Goal: Navigation & Orientation: Find specific page/section

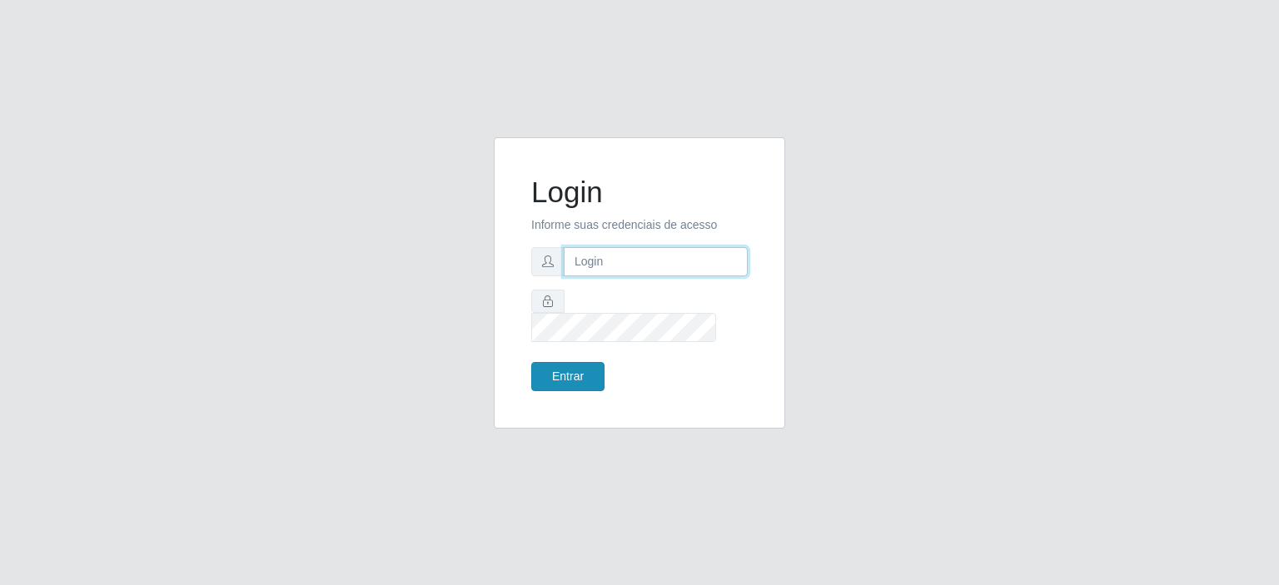
type input "johnrelley27@gmail.com"
click at [582, 366] on button "Entrar" at bounding box center [567, 376] width 73 height 29
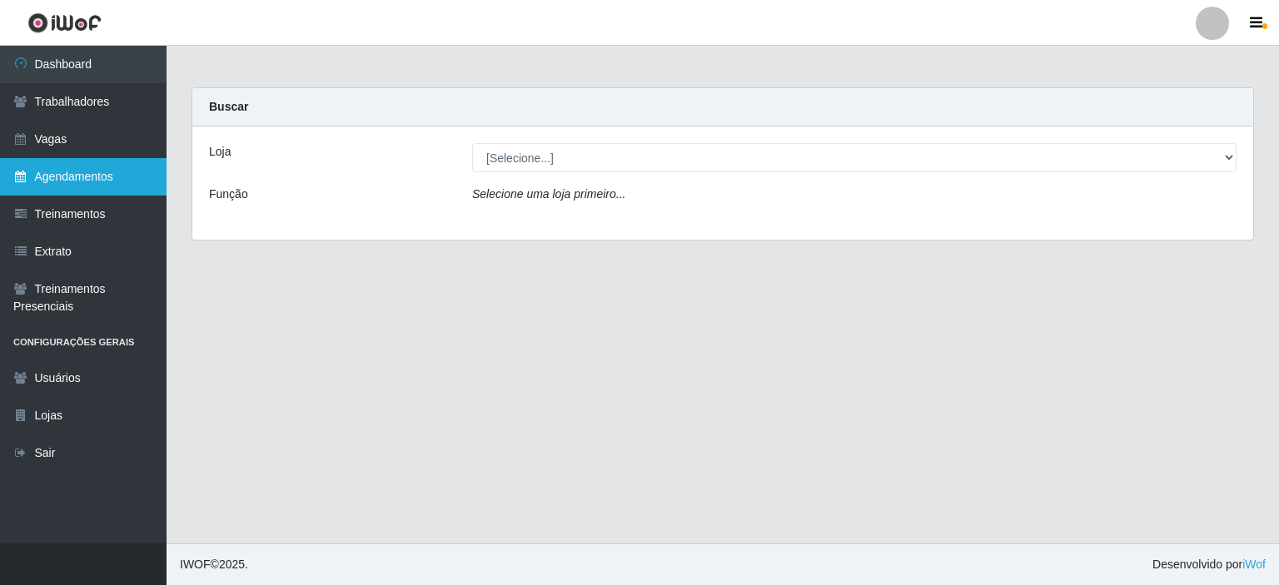
click at [73, 177] on link "Agendamentos" at bounding box center [83, 176] width 167 height 37
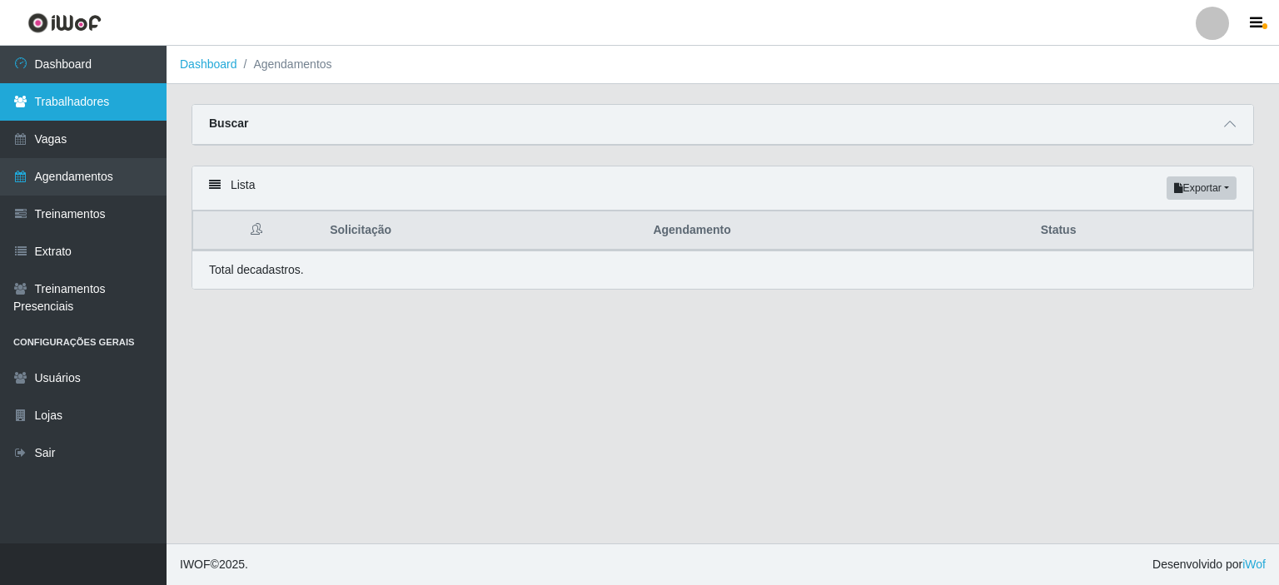
click at [83, 109] on link "Trabalhadores" at bounding box center [83, 101] width 167 height 37
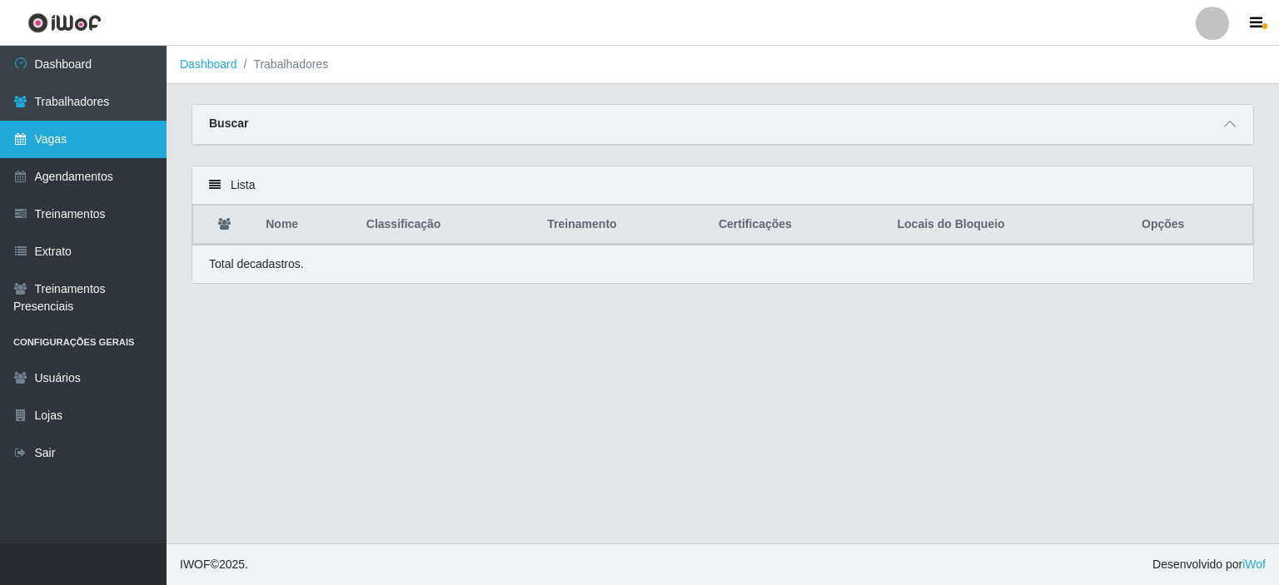
click at [73, 139] on link "Vagas" at bounding box center [83, 139] width 167 height 37
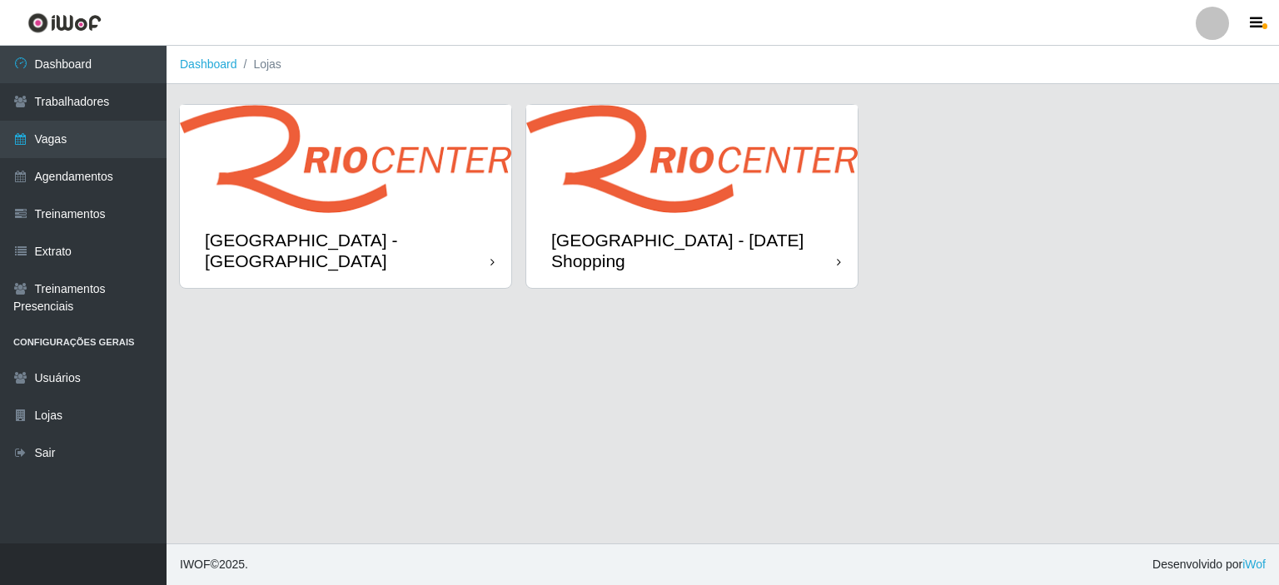
click at [703, 237] on div "[GEOGRAPHIC_DATA] - [DATE] Shopping" at bounding box center [694, 251] width 286 height 42
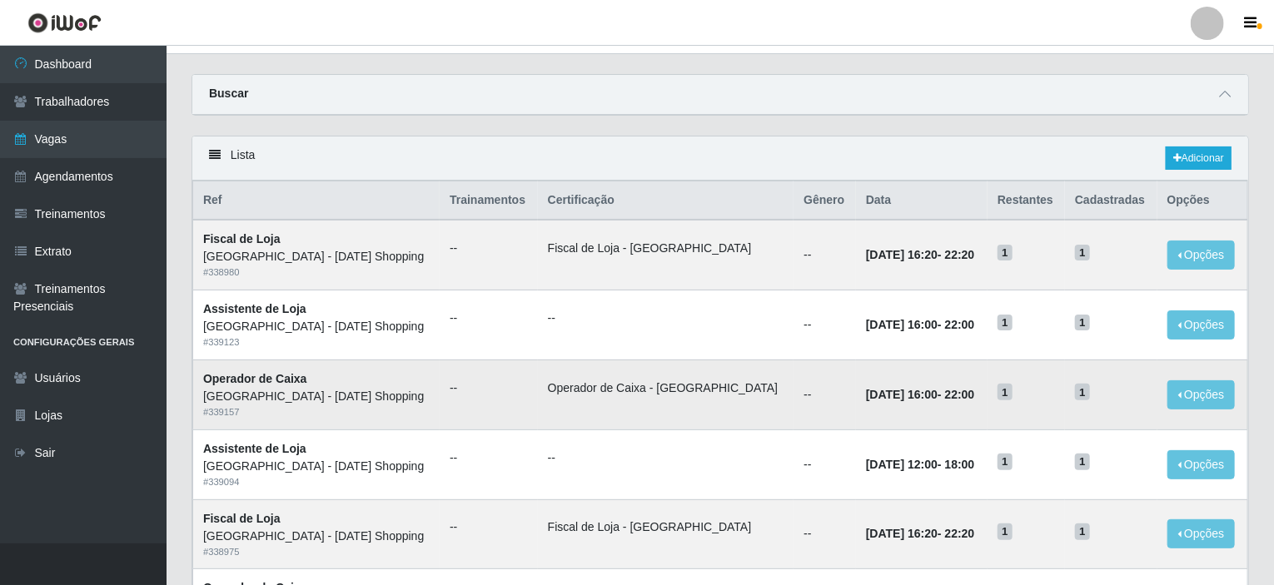
scroll to position [83, 0]
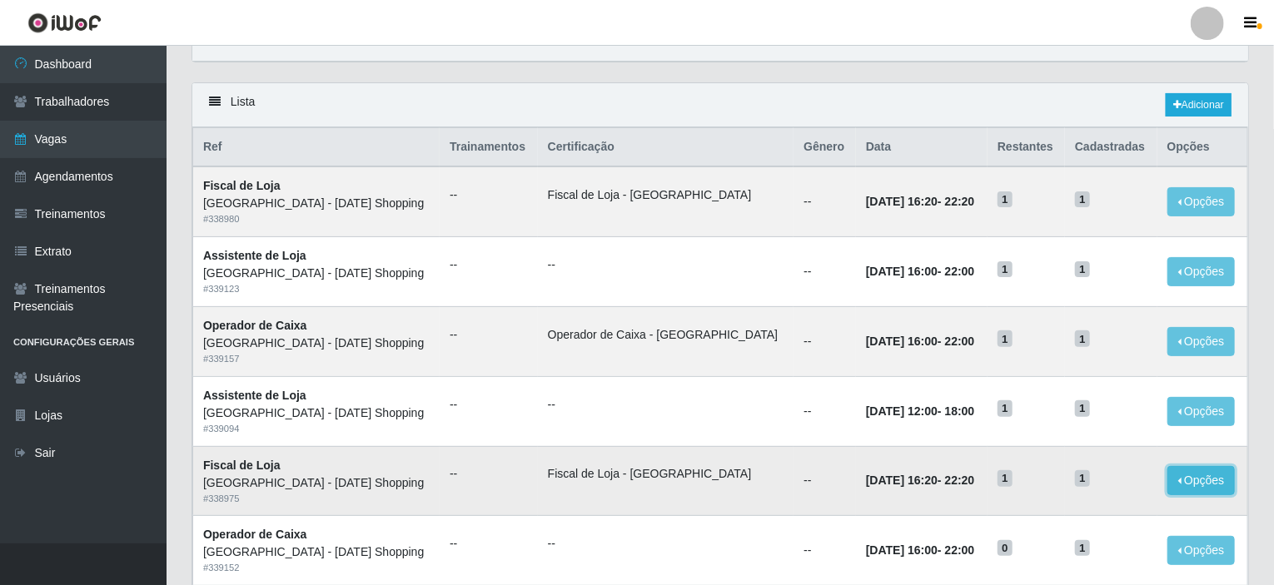
click at [1177, 481] on button "Opções" at bounding box center [1202, 480] width 68 height 29
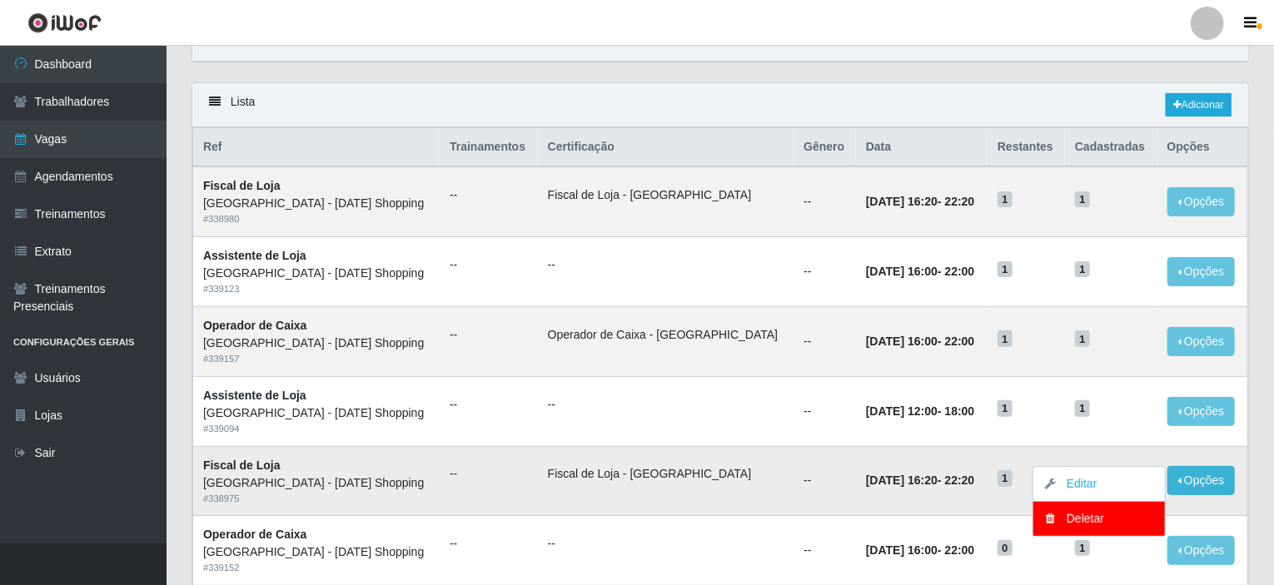
click at [988, 481] on td "1" at bounding box center [1026, 481] width 77 height 70
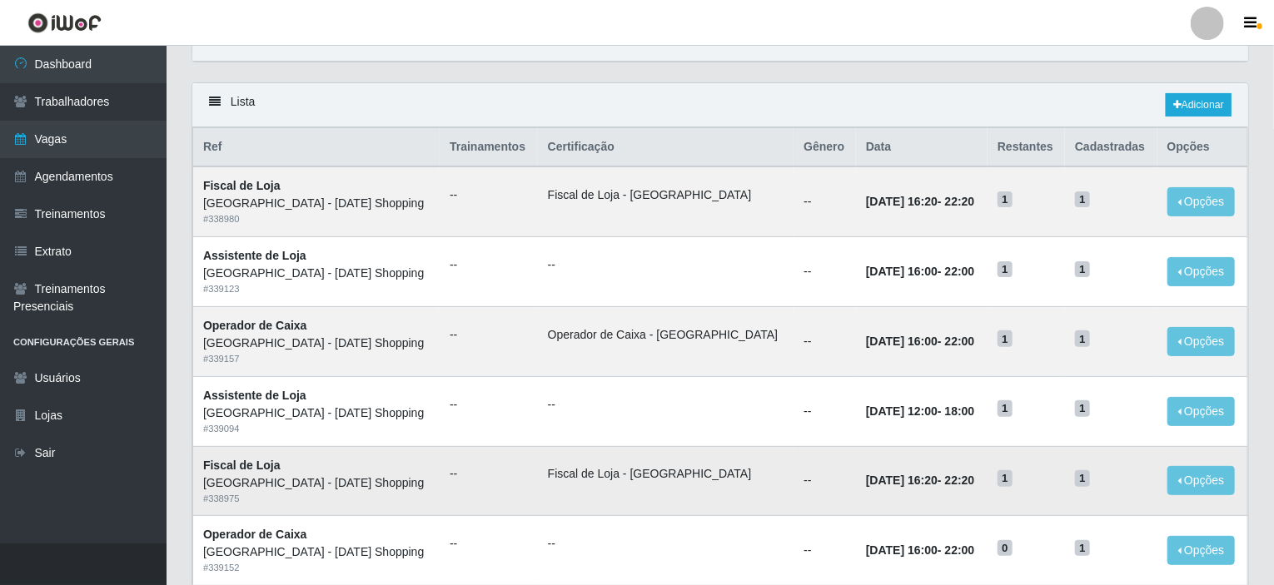
click at [998, 471] on span "1" at bounding box center [1005, 479] width 15 height 17
click at [78, 186] on link "Agendamentos" at bounding box center [83, 176] width 167 height 37
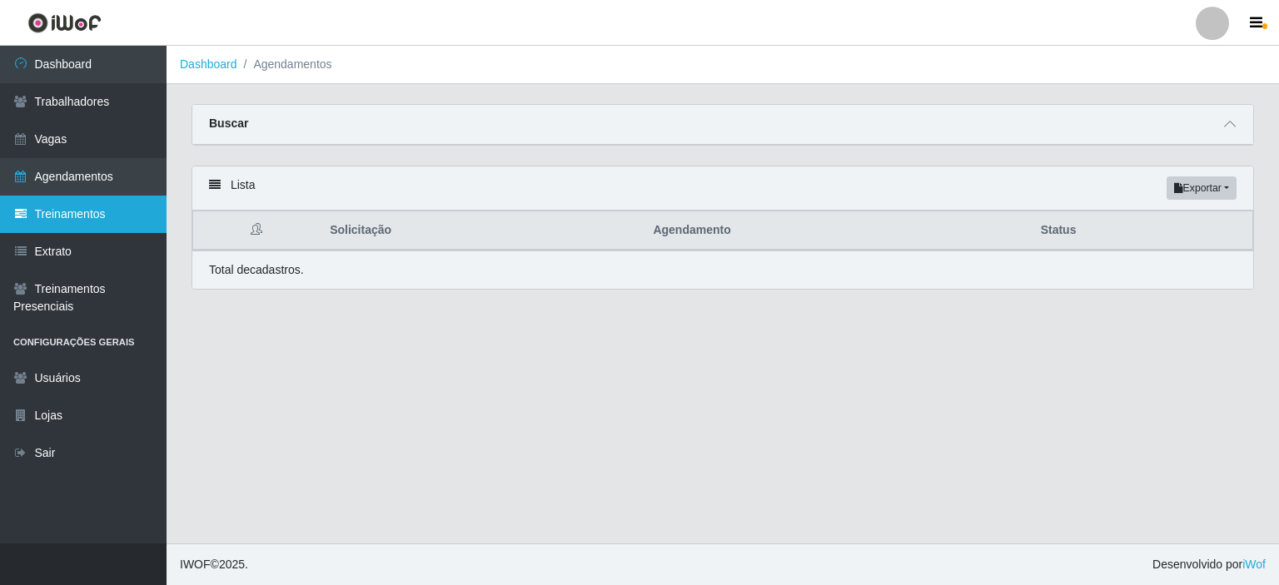
click at [96, 222] on link "Treinamentos" at bounding box center [83, 214] width 167 height 37
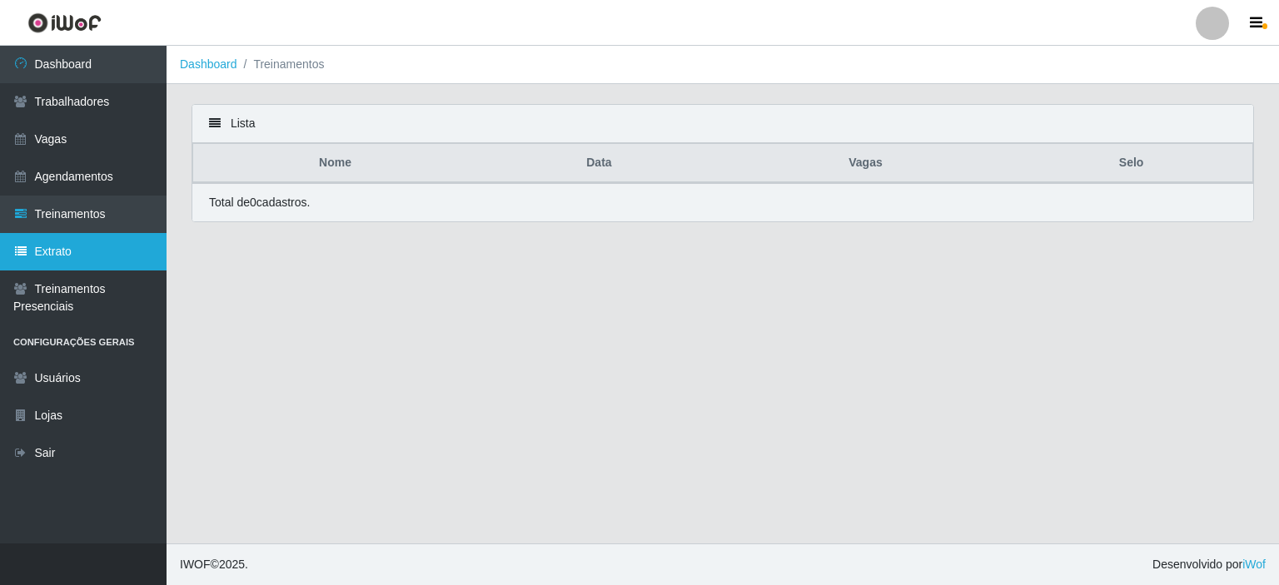
click at [73, 252] on link "Extrato" at bounding box center [83, 251] width 167 height 37
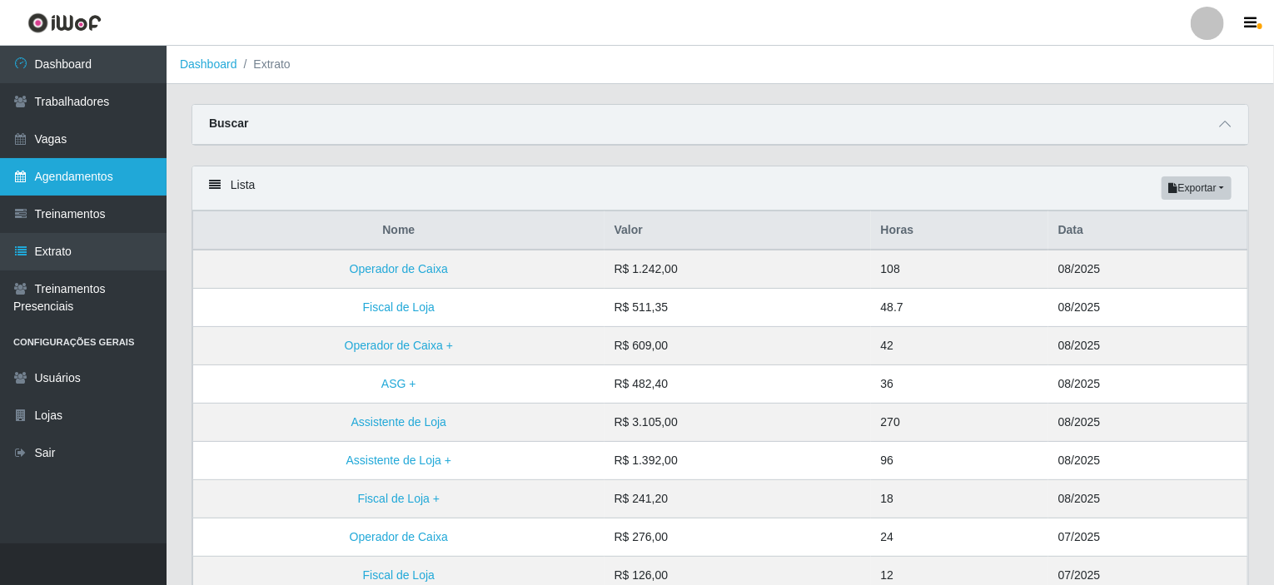
click at [77, 187] on link "Agendamentos" at bounding box center [83, 176] width 167 height 37
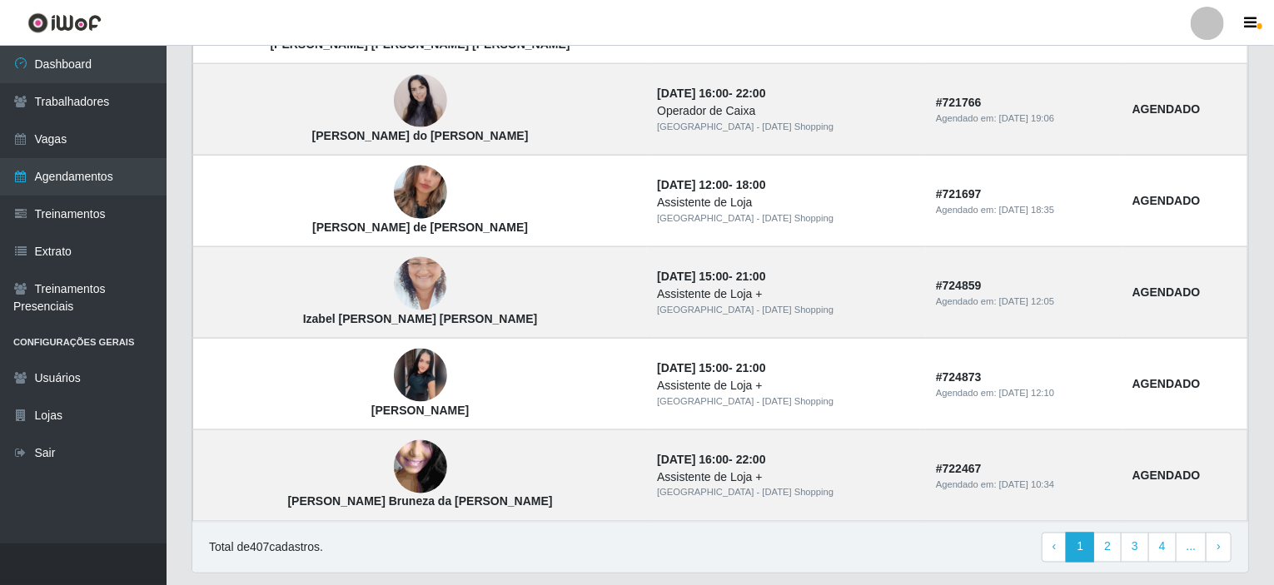
scroll to position [1148, 0]
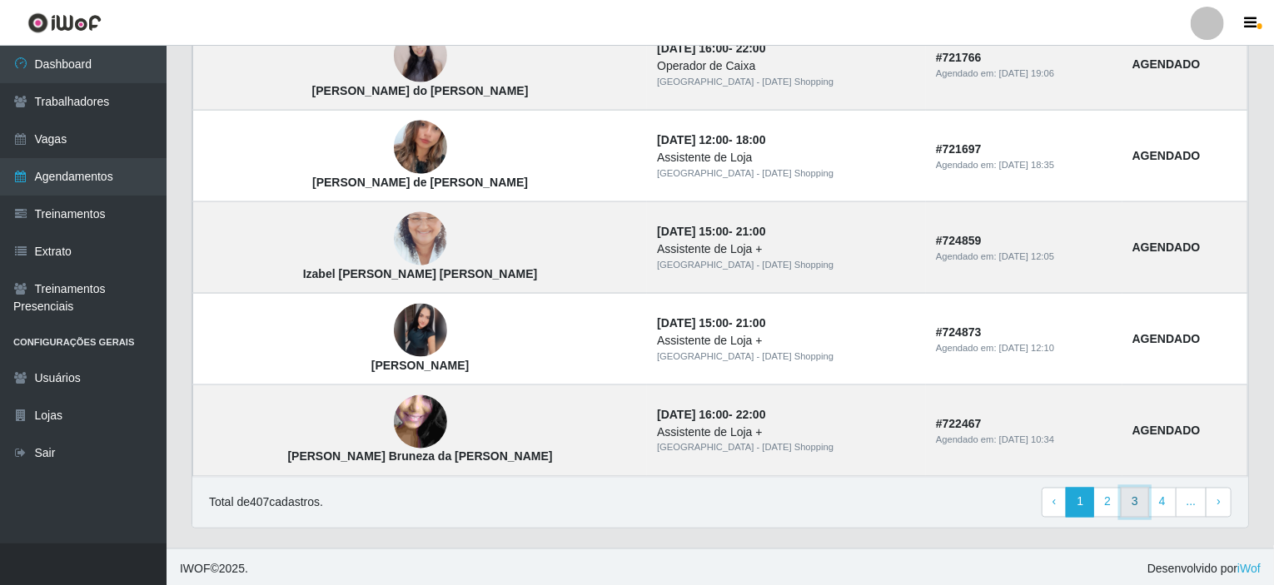
click at [1133, 509] on link "3" at bounding box center [1135, 503] width 28 height 30
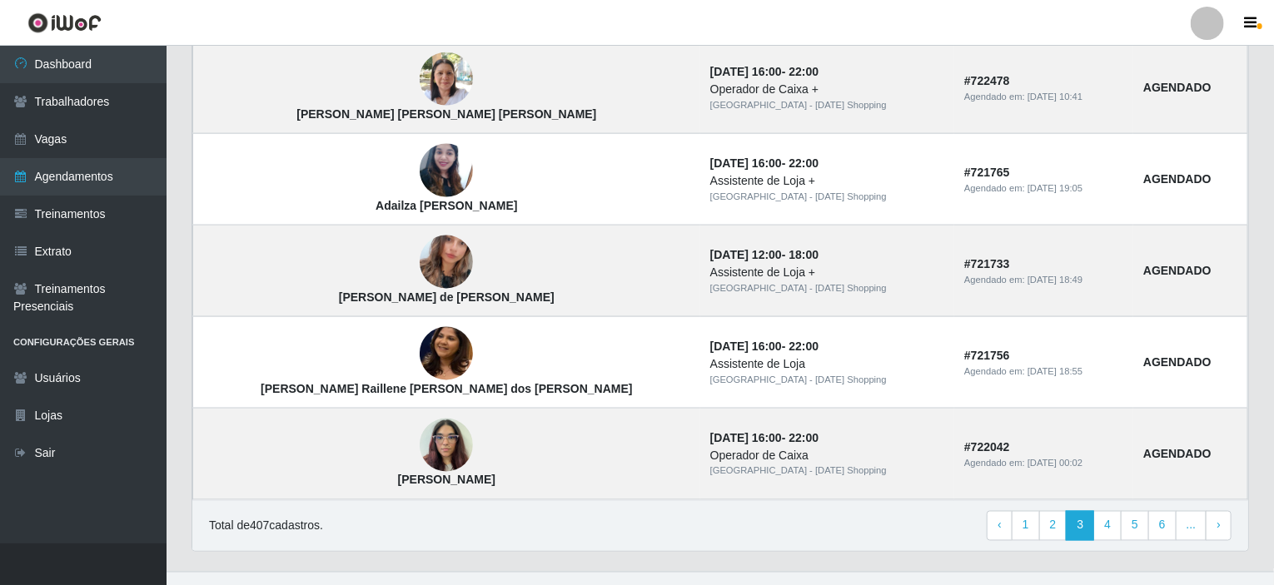
scroll to position [1148, 0]
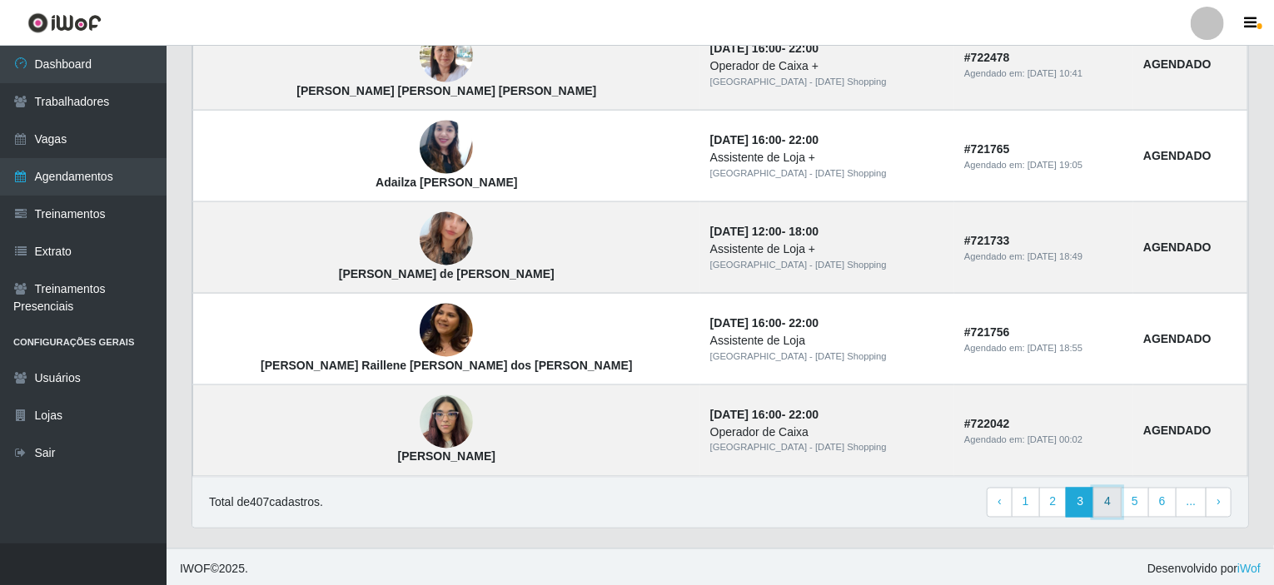
click at [1109, 511] on link "4" at bounding box center [1108, 503] width 28 height 30
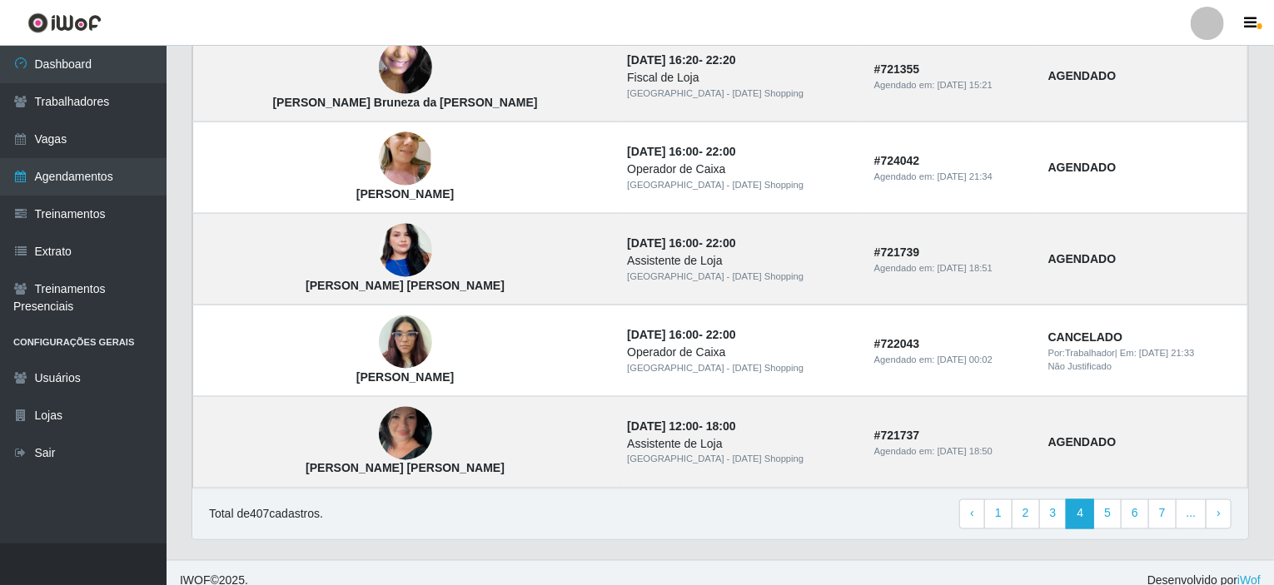
scroll to position [1148, 0]
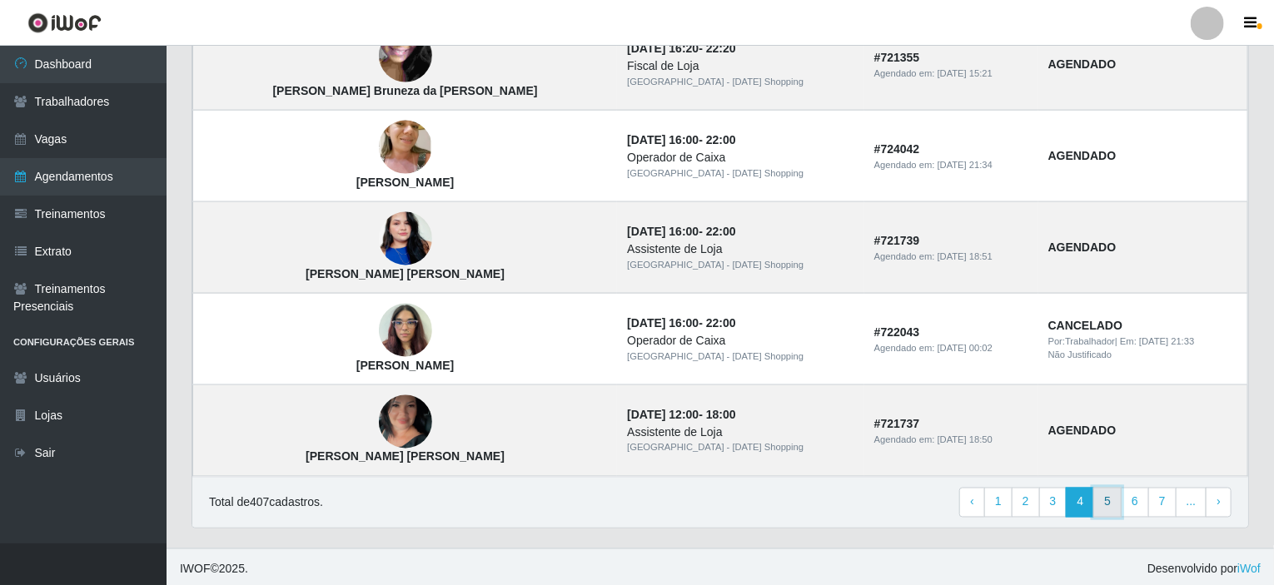
click at [1108, 502] on link "5" at bounding box center [1108, 503] width 28 height 30
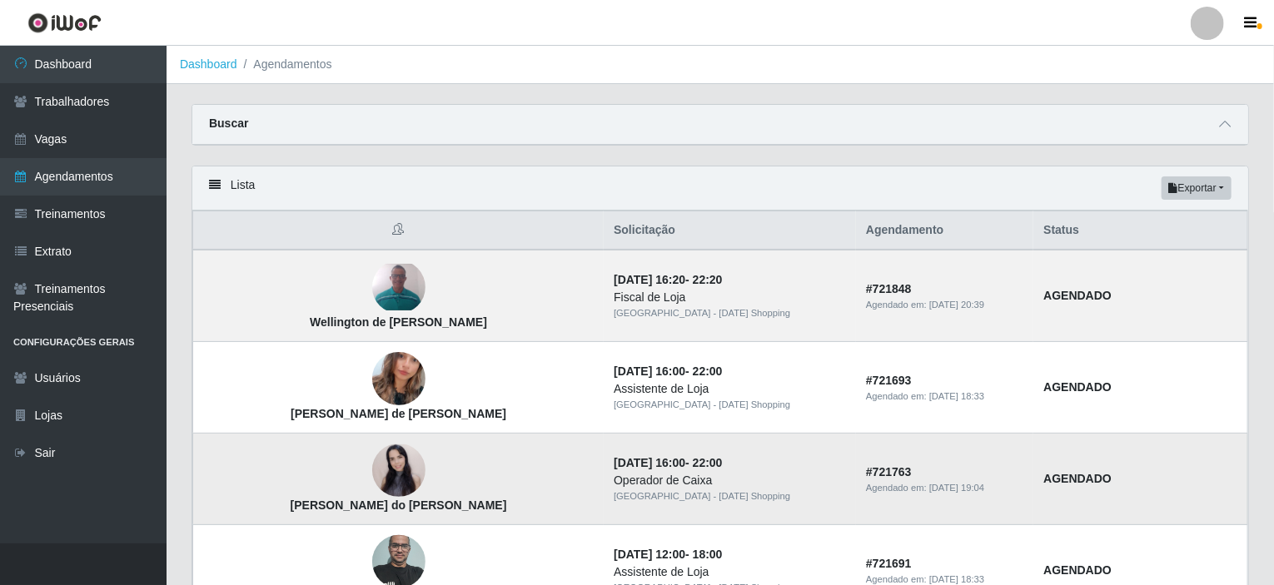
click at [892, 451] on td "# 721763 Agendado em: [DATE] 19:04" at bounding box center [944, 480] width 177 height 92
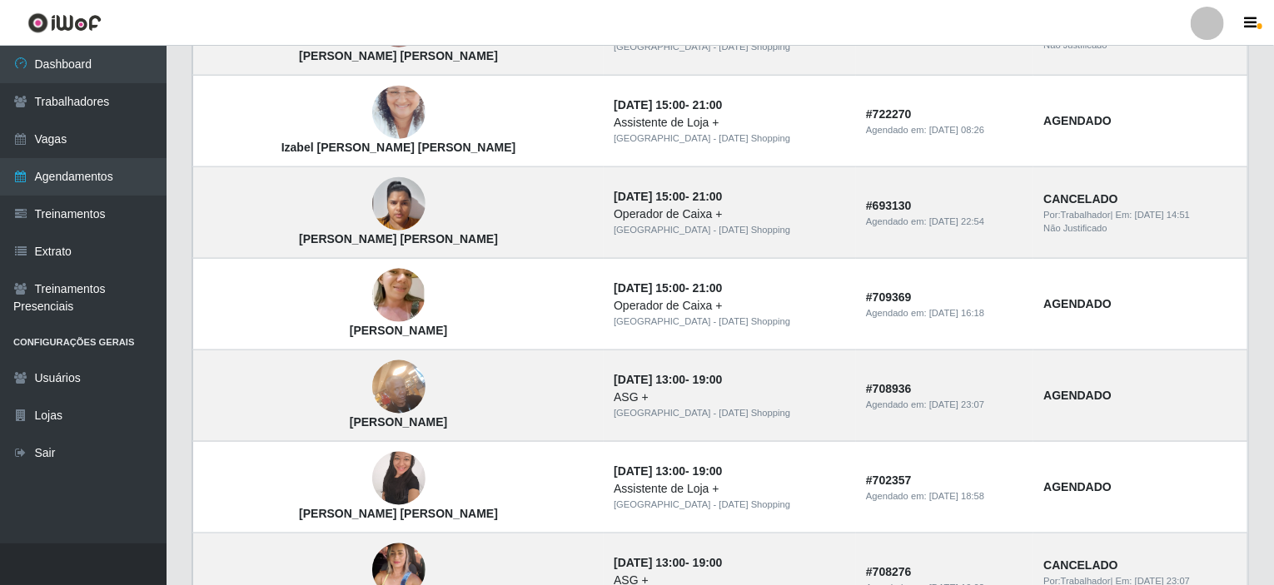
scroll to position [1083, 0]
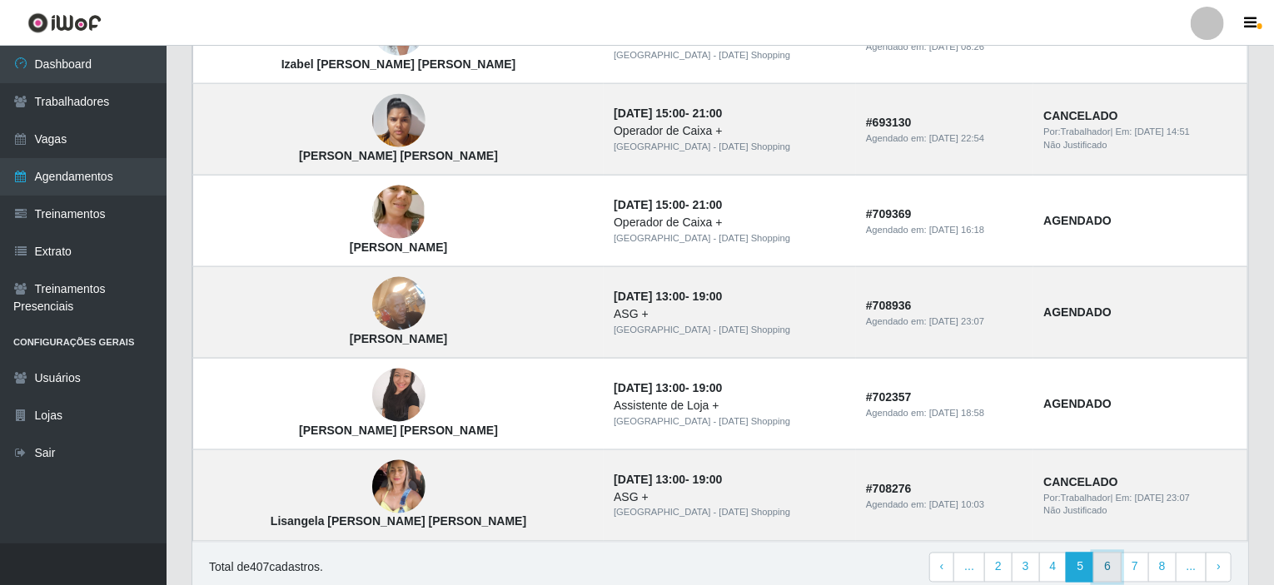
click at [1114, 554] on link "6" at bounding box center [1108, 568] width 28 height 30
